Goal: Navigation & Orientation: Find specific page/section

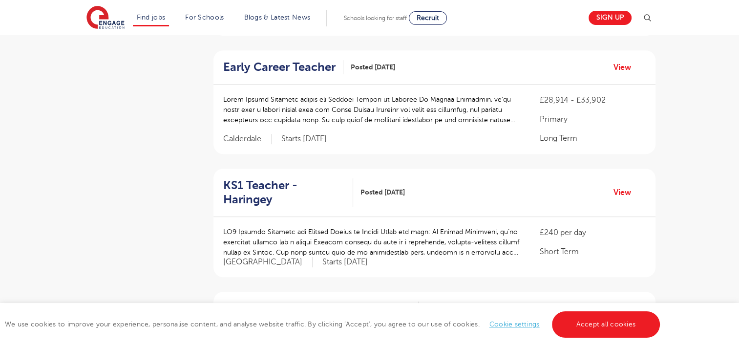
scroll to position [439, 0]
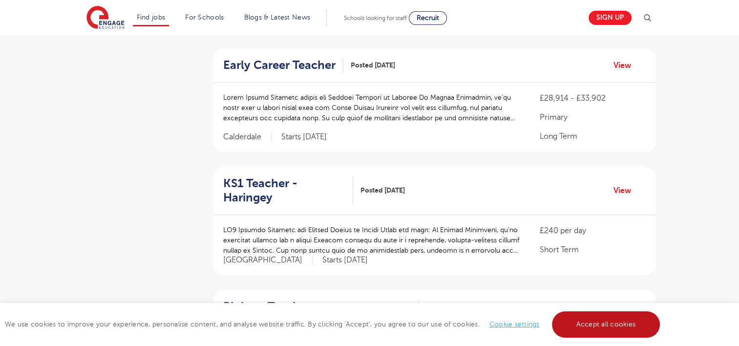
click at [603, 325] on link "Accept all cookies" at bounding box center [606, 324] width 108 height 26
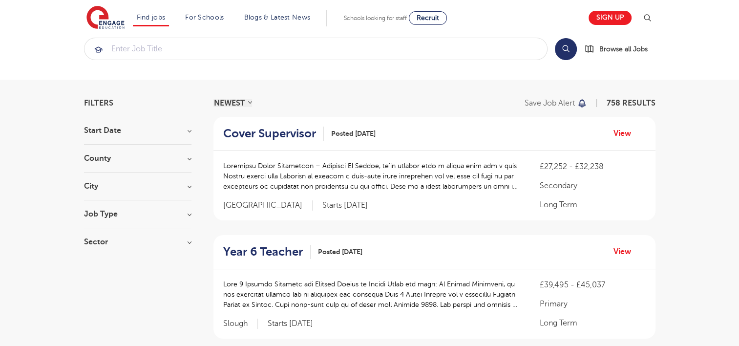
scroll to position [0, 0]
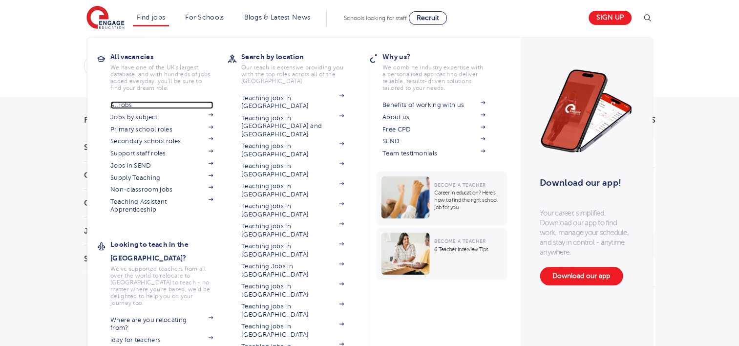
click at [117, 104] on link "All jobs" at bounding box center [161, 105] width 103 height 8
